Goal: Contribute content: Contribute content

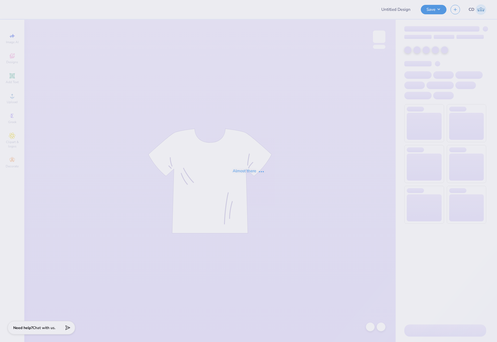
type input "aphi football fam wknd merch"
type input "100"
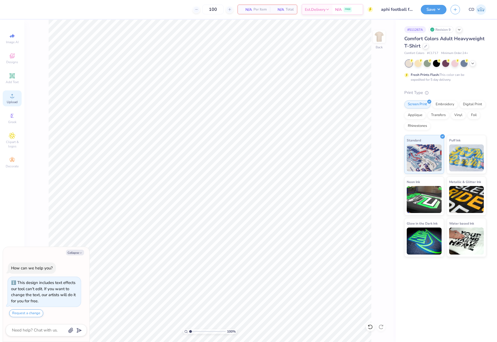
click at [17, 98] on div "Upload" at bounding box center [12, 98] width 19 height 16
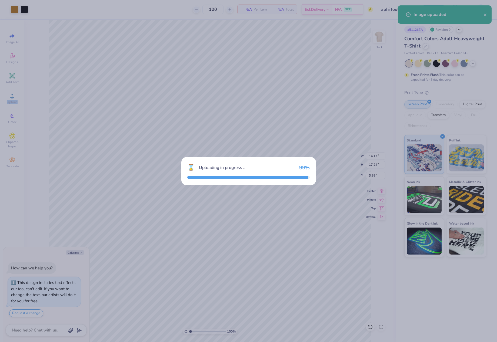
type textarea "x"
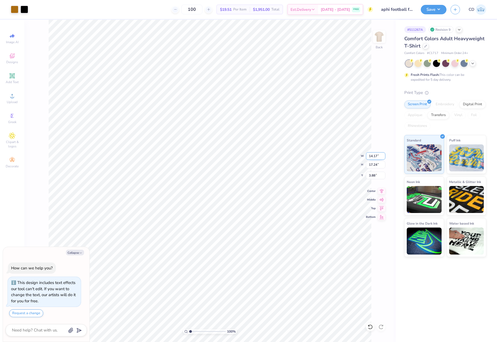
drag, startPoint x: 368, startPoint y: 157, endPoint x: 384, endPoint y: 158, distance: 16.3
click at [384, 158] on input "14.17" at bounding box center [375, 156] width 19 height 8
type input "11"
type textarea "x"
type input "11.00"
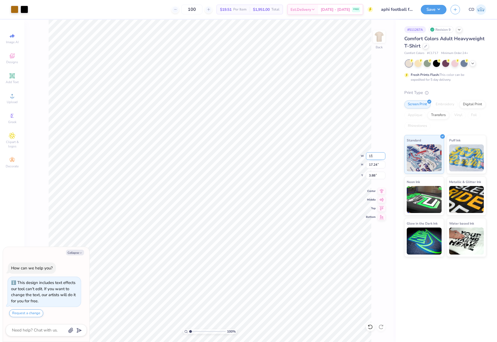
type input "13.38"
drag, startPoint x: 368, startPoint y: 174, endPoint x: 377, endPoint y: 174, distance: 9.2
click at [377, 174] on input "5.81" at bounding box center [375, 176] width 19 height 8
type input "3"
type textarea "x"
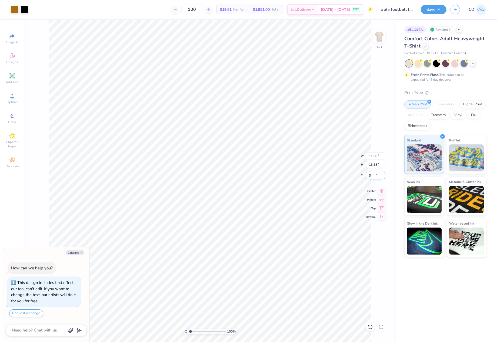
type input "3.00"
click at [427, 12] on button "Save" at bounding box center [433, 8] width 26 height 9
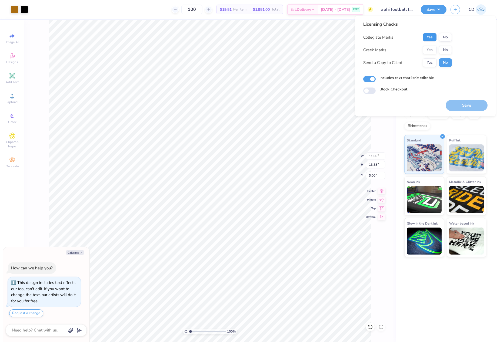
click at [431, 39] on button "Yes" at bounding box center [429, 37] width 14 height 9
click at [430, 50] on button "Yes" at bounding box center [429, 50] width 14 height 9
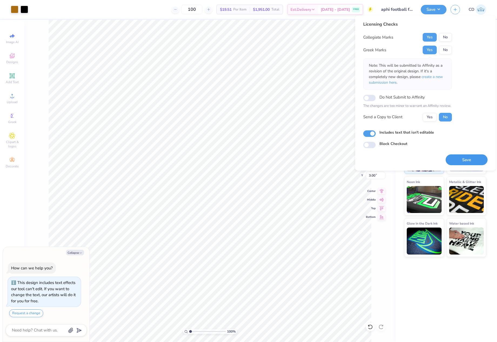
click at [464, 158] on button "Save" at bounding box center [466, 159] width 42 height 11
type textarea "x"
